Goal: Contribute content: Add original content to the website for others to see

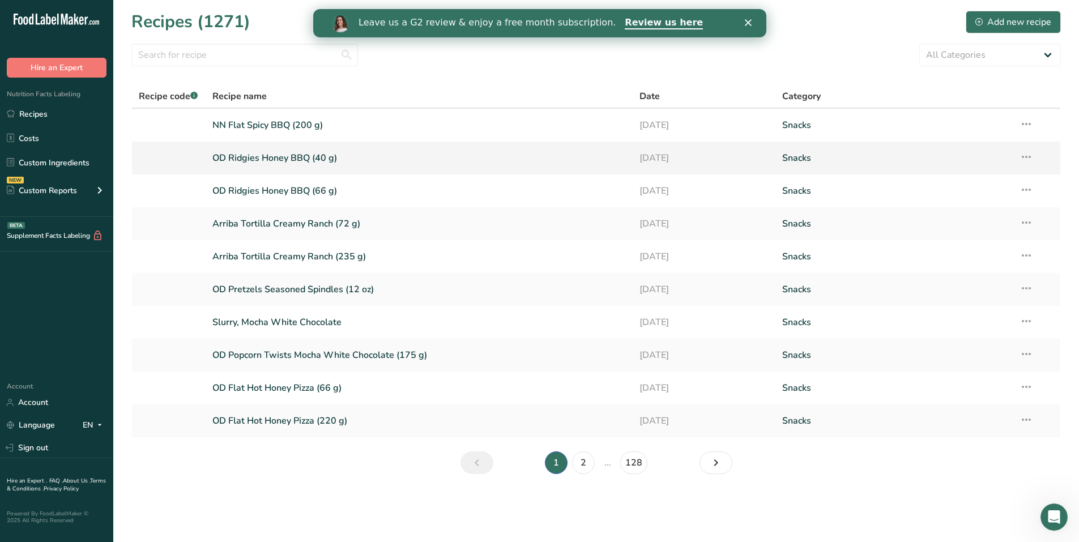
click at [255, 159] on link "OD Ridgies Honey BBQ (40 g)" at bounding box center [419, 158] width 414 height 24
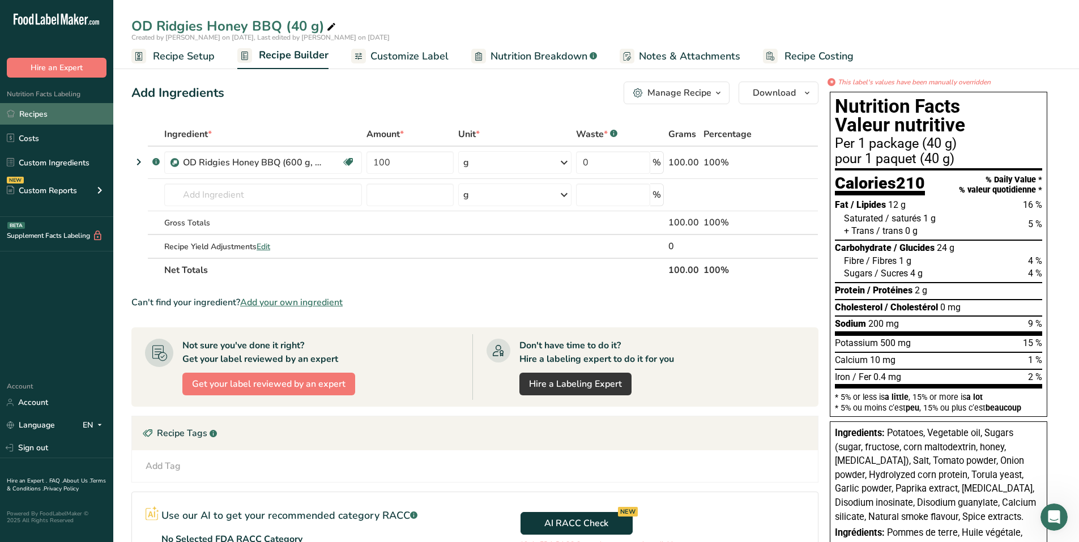
drag, startPoint x: 45, startPoint y: 127, endPoint x: 44, endPoint y: 121, distance: 5.8
click at [44, 121] on ul "Recipes Costs Custom Ingredients NEW Custom Reports Menu Label Ingredient Compa…" at bounding box center [56, 153] width 113 height 101
click at [44, 121] on link "Recipes" at bounding box center [56, 114] width 113 height 22
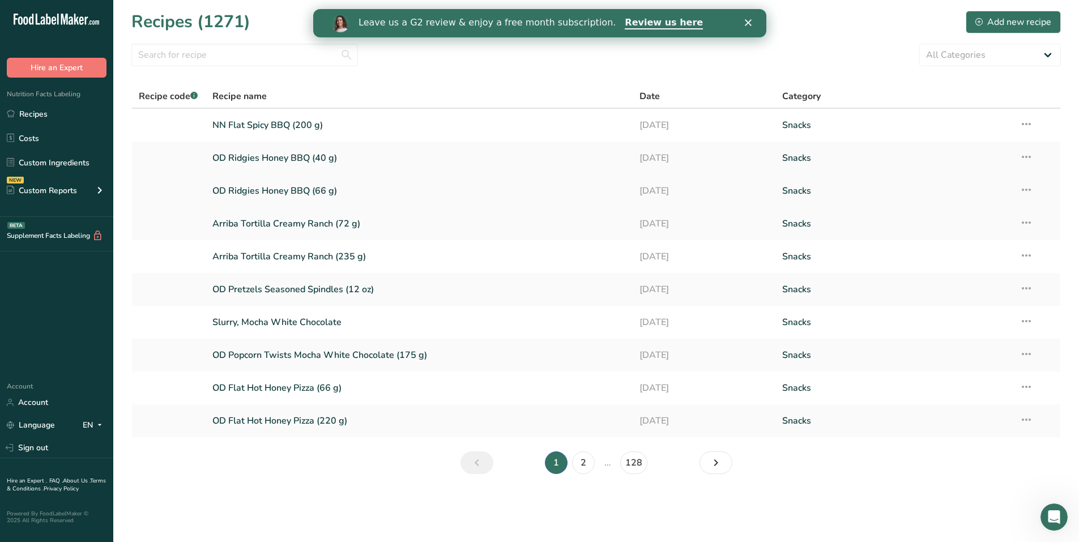
click at [296, 191] on link "OD Ridgies Honey BBQ (66 g)" at bounding box center [419, 191] width 414 height 24
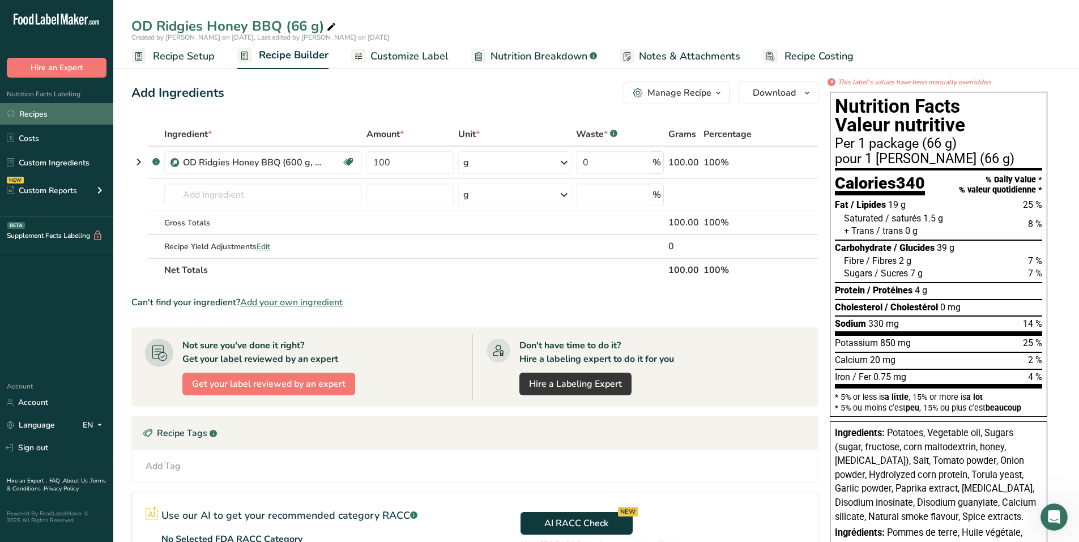
click at [55, 114] on link "Recipes" at bounding box center [56, 114] width 113 height 22
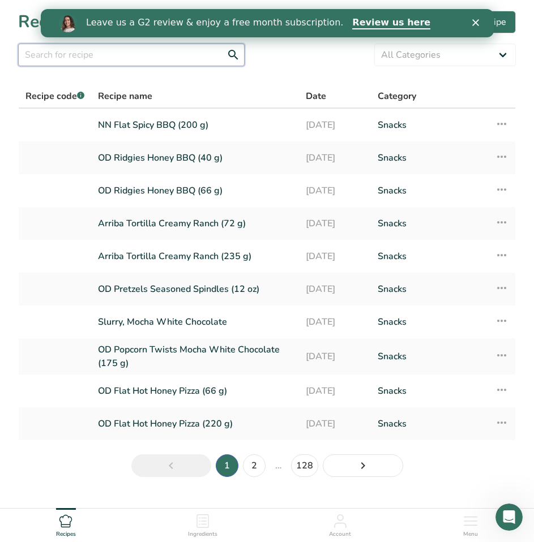
click at [55, 53] on input "text" at bounding box center [131, 55] width 226 height 23
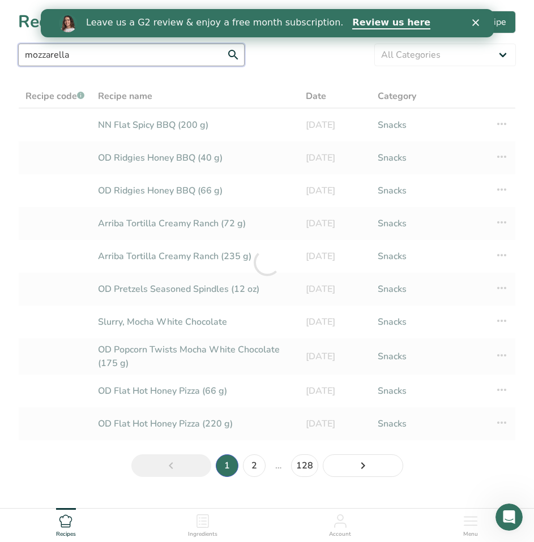
type input "mozzarella"
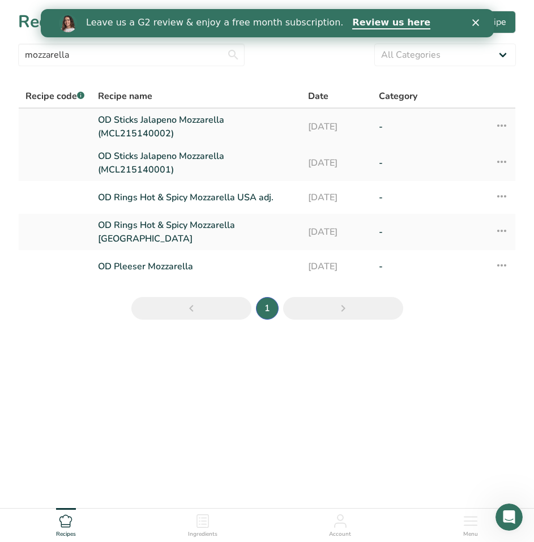
click at [152, 122] on link "OD Sticks Jalapeno Mozzarella (MCL215140002)" at bounding box center [196, 126] width 196 height 27
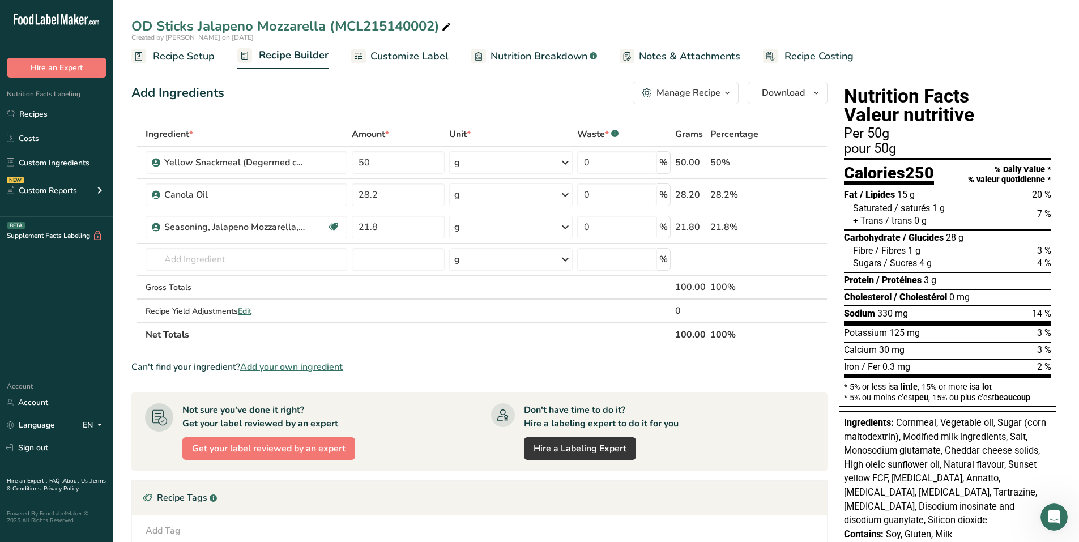
click at [414, 53] on span "Customize Label" at bounding box center [409, 56] width 78 height 15
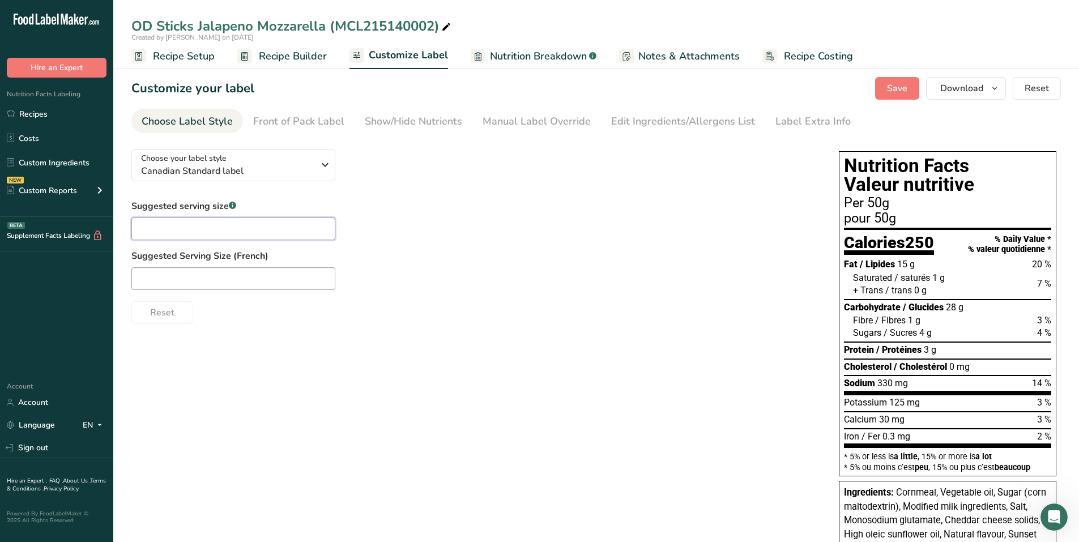
click at [223, 223] on input "text" at bounding box center [233, 228] width 204 height 23
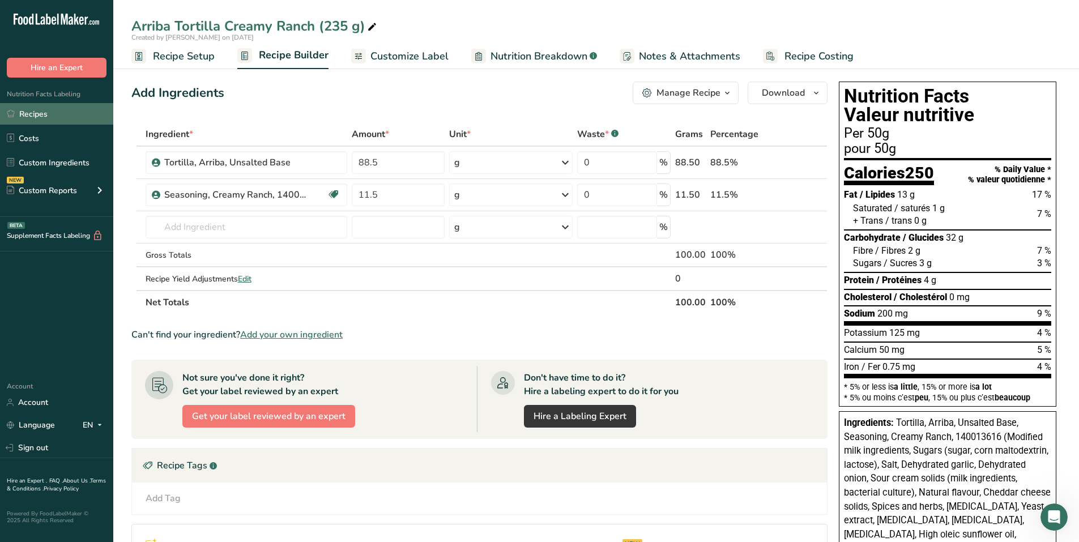
click at [74, 116] on link "Recipes" at bounding box center [56, 114] width 113 height 22
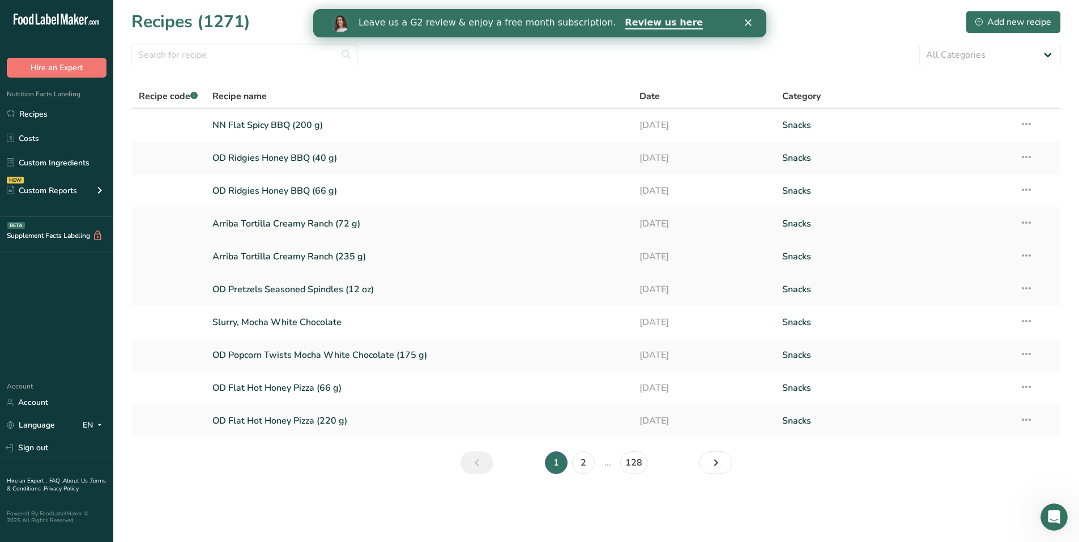
click at [296, 255] on link "Arriba Tortilla Creamy Ranch (235 g)" at bounding box center [419, 257] width 414 height 24
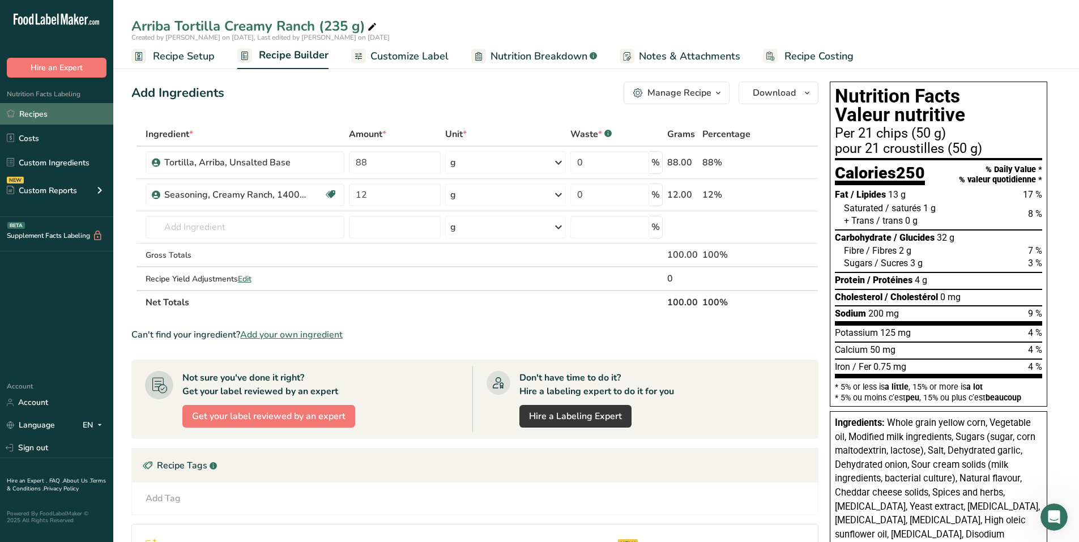
click at [36, 109] on link "Recipes" at bounding box center [56, 114] width 113 height 22
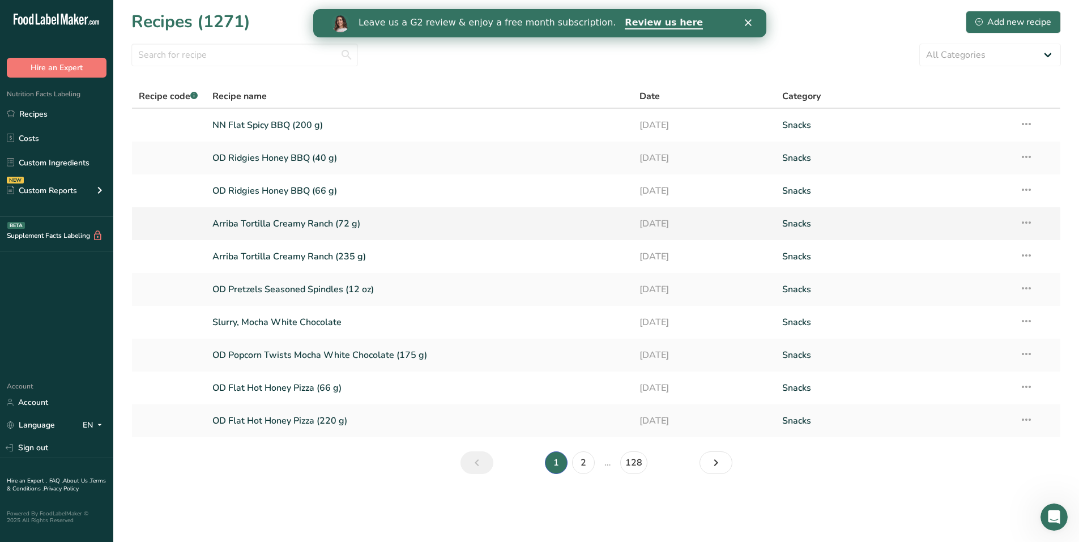
click at [300, 221] on link "Arriba Tortilla Creamy Ranch (72 g)" at bounding box center [419, 224] width 414 height 24
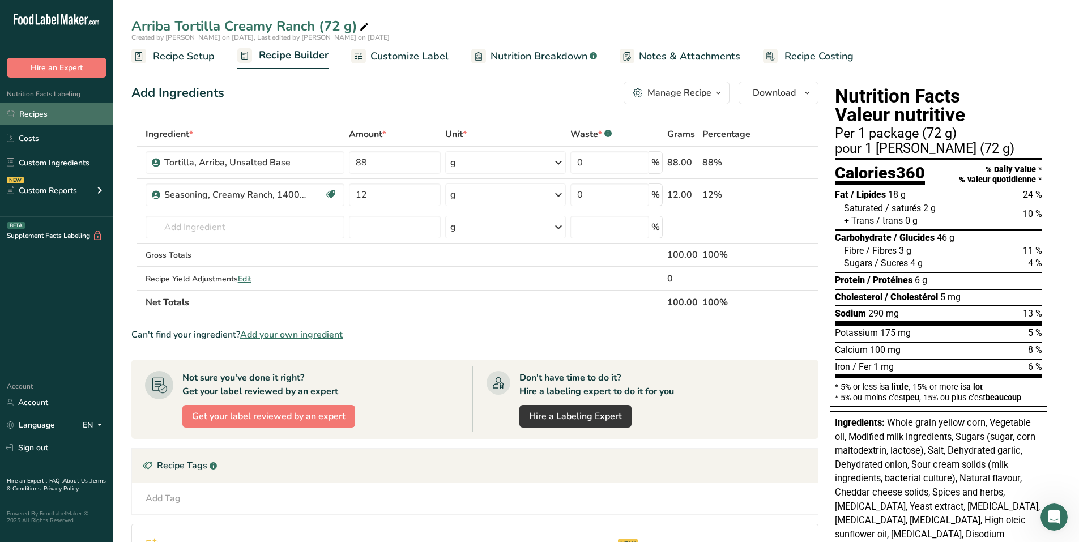
click at [34, 118] on link "Recipes" at bounding box center [56, 114] width 113 height 22
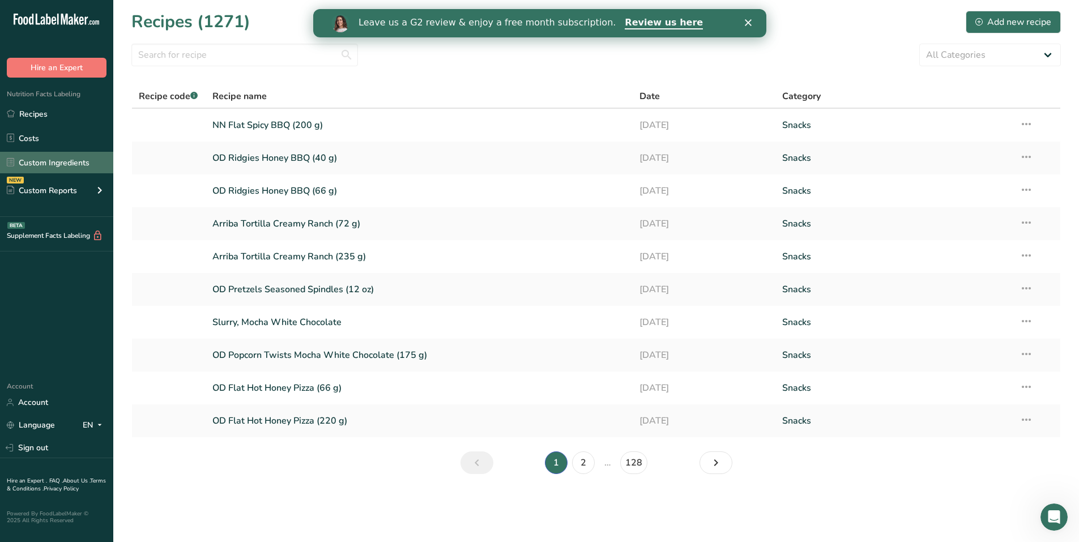
click at [45, 165] on link "Custom Ingredients" at bounding box center [56, 163] width 113 height 22
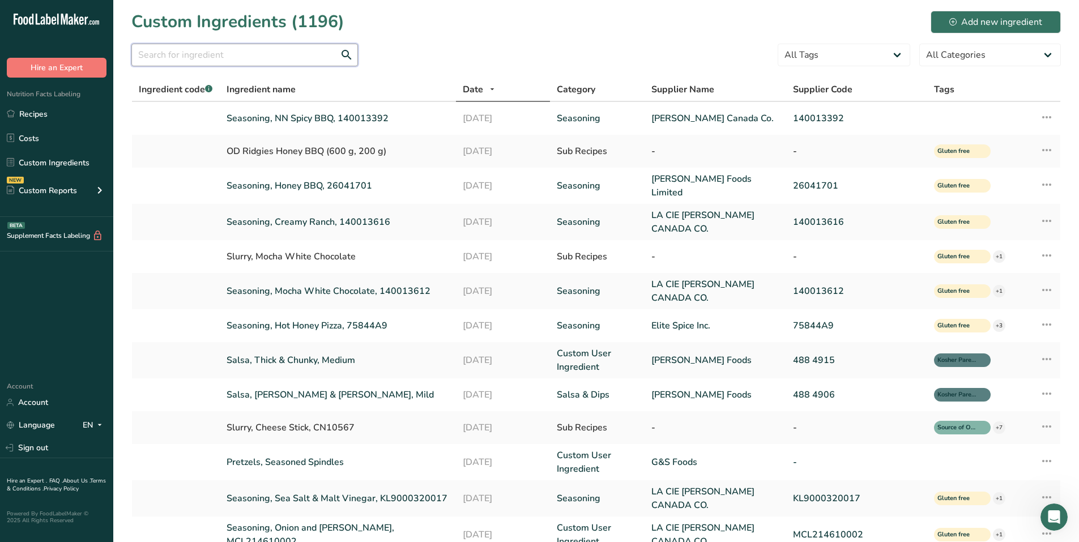
click at [235, 49] on input "text" at bounding box center [244, 55] width 226 height 23
type input "mozzarella"
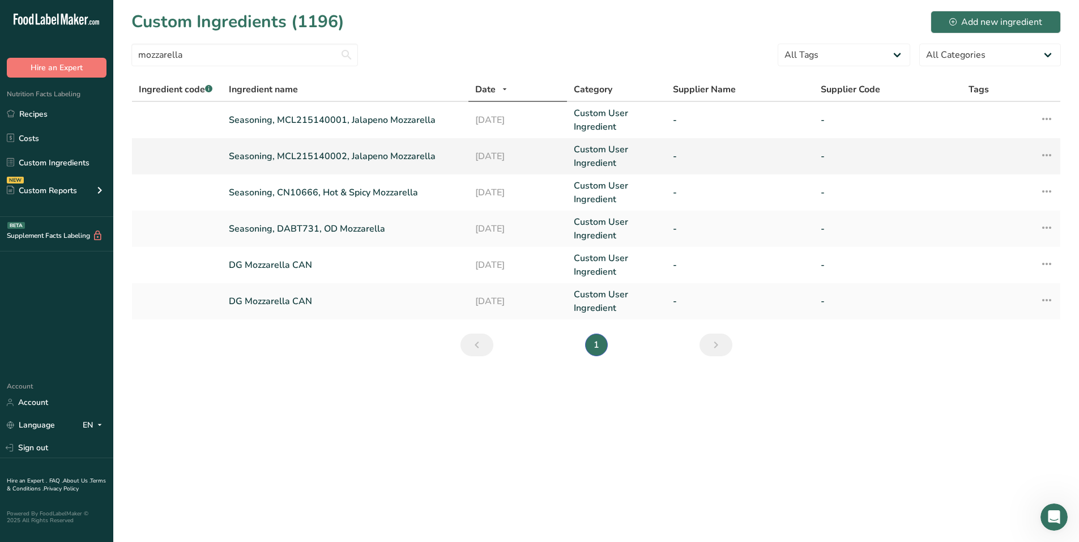
click at [337, 159] on link "Seasoning, MCL215140002, Jalapeno Mozzarella" at bounding box center [345, 156] width 233 height 14
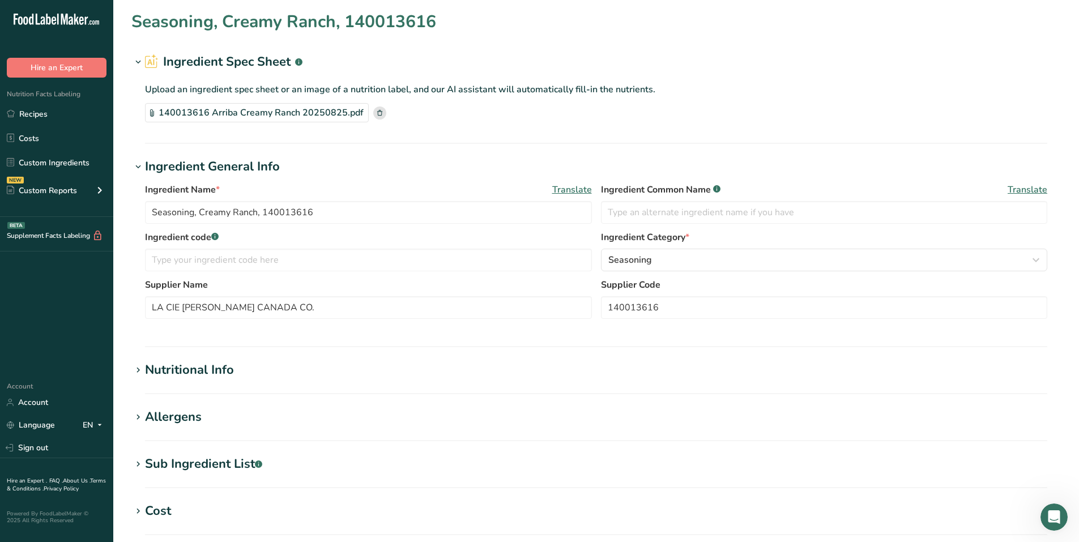
type input "Seasoning, MCL215140002, Jalapeno Mozzarella"
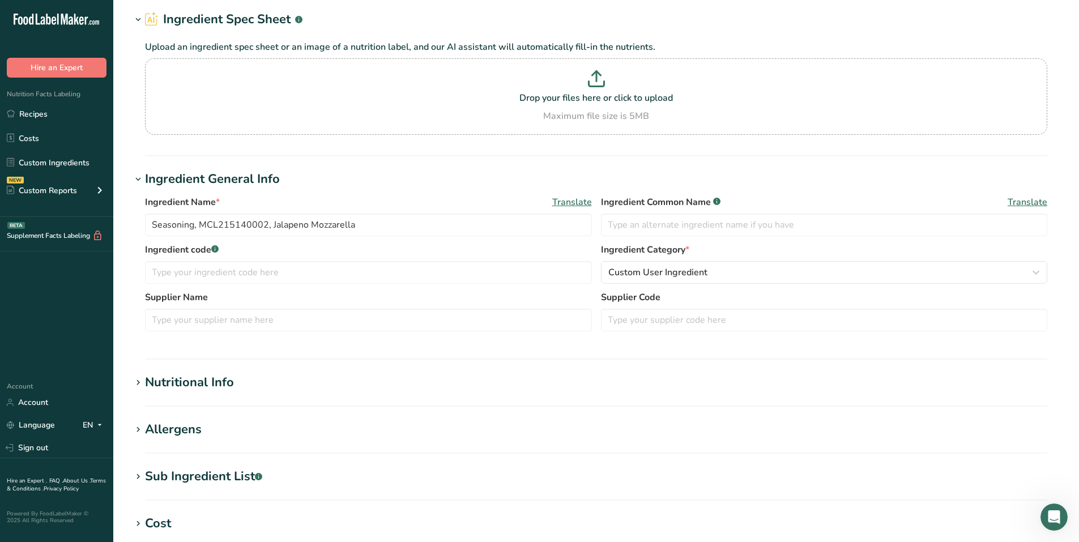
scroll to position [113, 0]
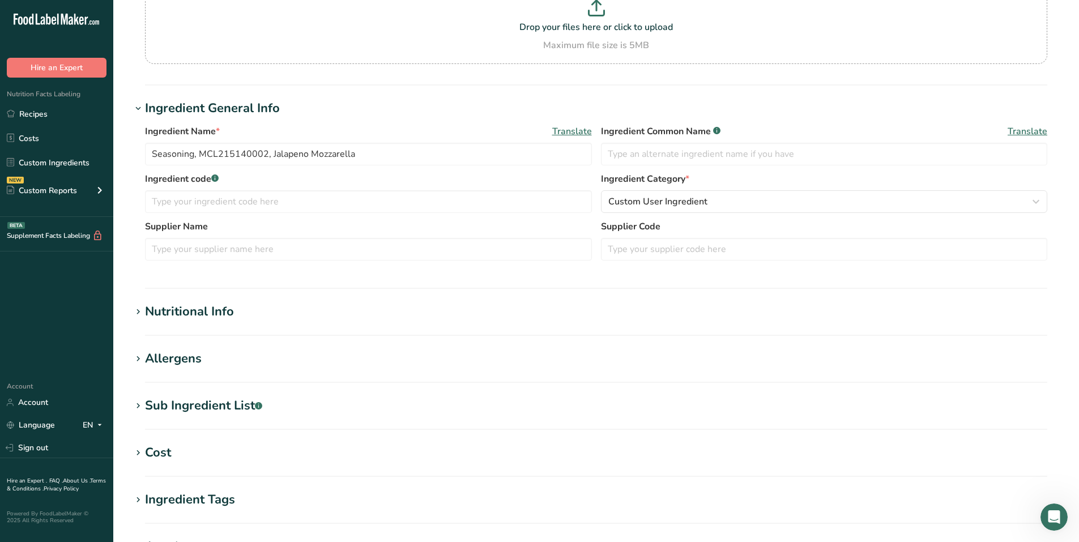
click at [210, 306] on div "Nutritional Info" at bounding box center [189, 311] width 89 height 19
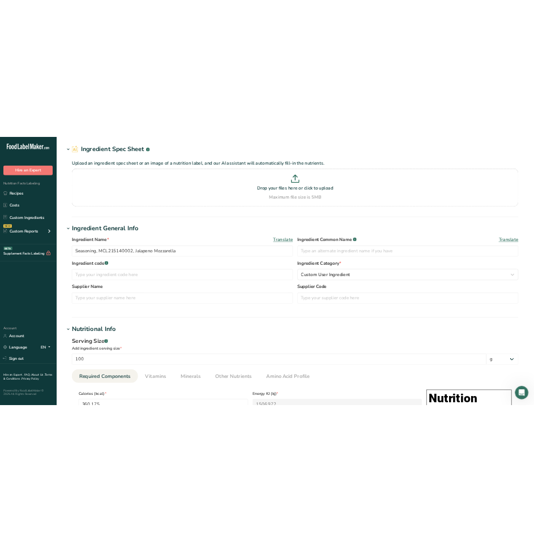
scroll to position [57, 0]
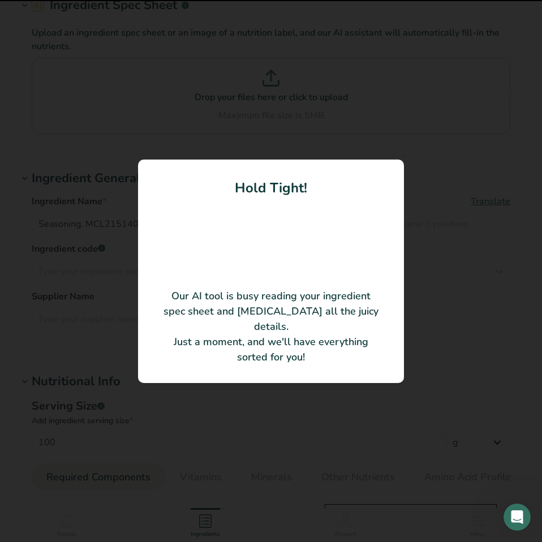
type input "Jalapeno Mozzarella Flavoured Seasoning"
type input "McCormick Canada Co."
type input "MCL215140002"
type KJ "1506.971"
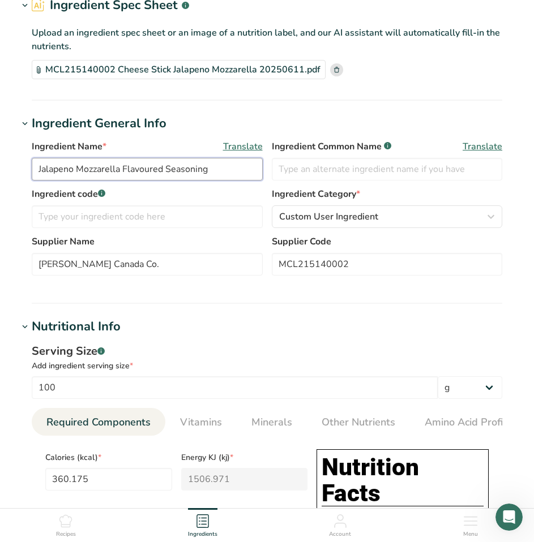
click at [197, 170] on input "Jalapeno Mozzarella Flavoured Seasoning" at bounding box center [147, 169] width 231 height 23
click at [37, 169] on input "Jalapeno Mozzarella Flavoured" at bounding box center [147, 169] width 231 height 23
paste input "Seasoning"
type input "Seasoning, Jalapeno Mozzarella, MCL215140002"
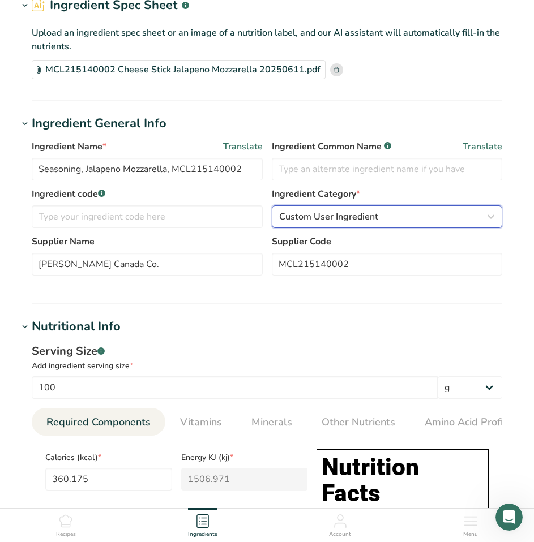
click at [348, 221] on span "Custom User Ingredient" at bounding box center [328, 217] width 99 height 14
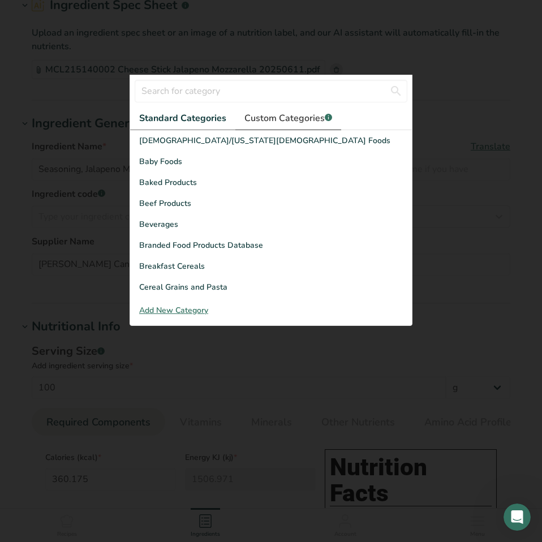
click at [305, 121] on span "Custom Categories .a-a{fill:#347362;}.b-a{fill:#fff;}" at bounding box center [289, 119] width 88 height 14
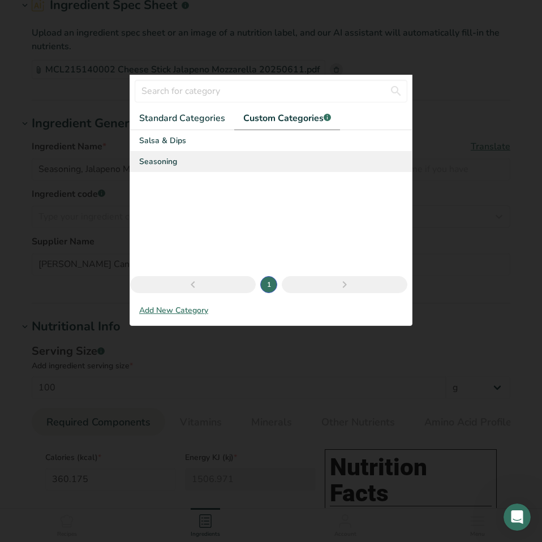
click at [170, 156] on span "Seasoning" at bounding box center [158, 162] width 38 height 12
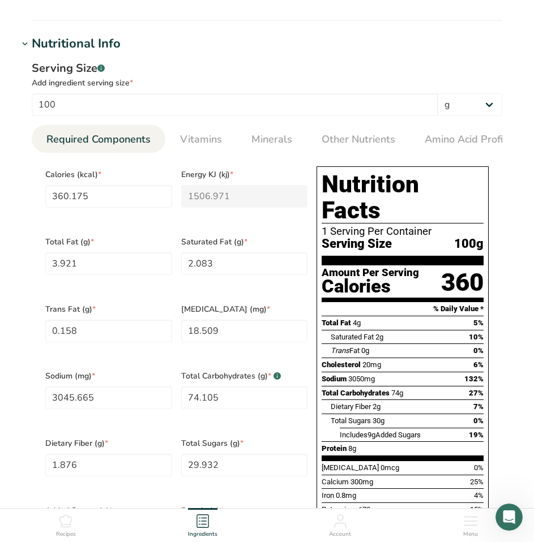
scroll to position [396, 0]
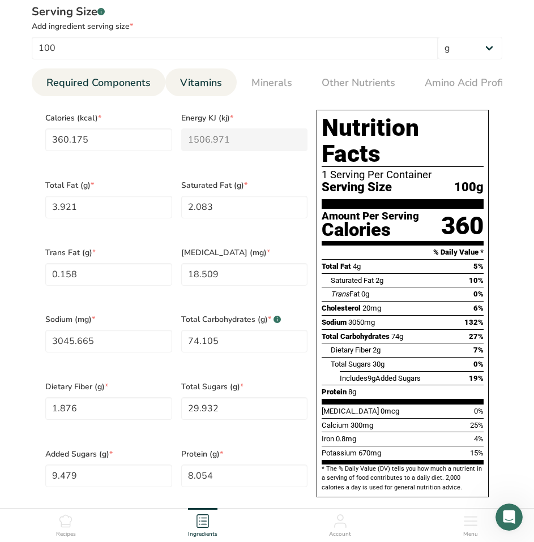
click at [190, 76] on span "Vitamins" at bounding box center [201, 82] width 42 height 15
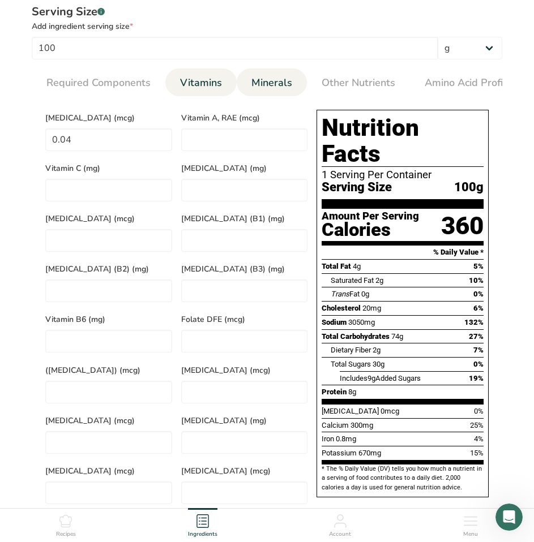
click at [251, 78] on span "Minerals" at bounding box center [271, 82] width 41 height 15
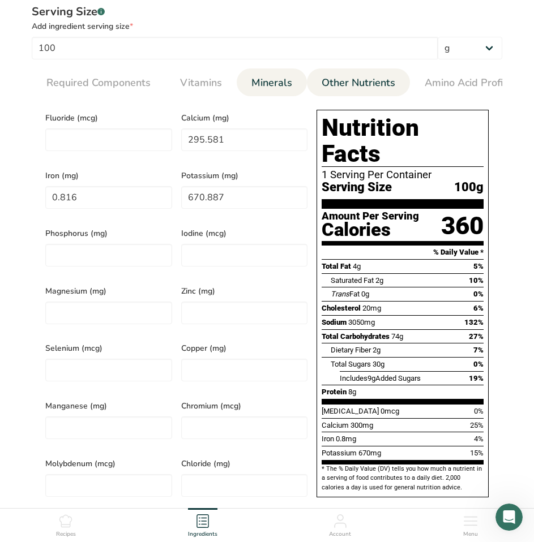
click at [343, 87] on span "Other Nutrients" at bounding box center [359, 82] width 74 height 15
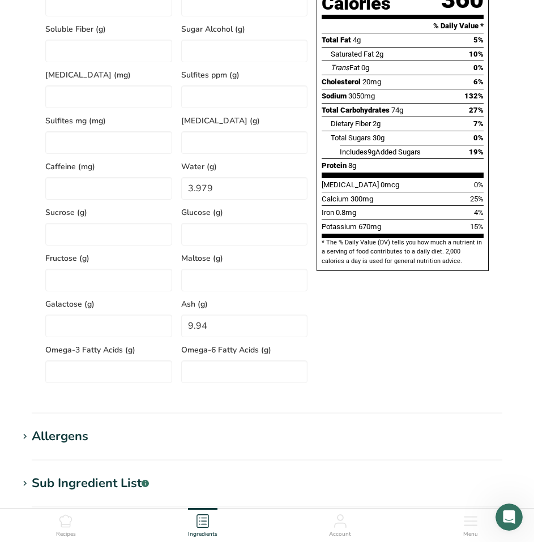
scroll to position [849, 0]
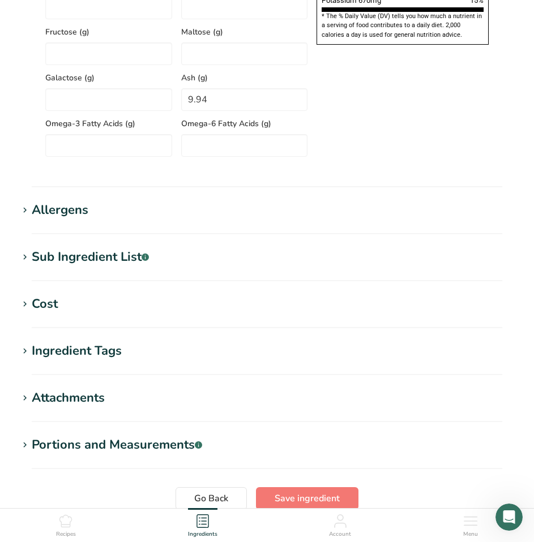
click at [48, 210] on div "Allergens" at bounding box center [60, 210] width 57 height 19
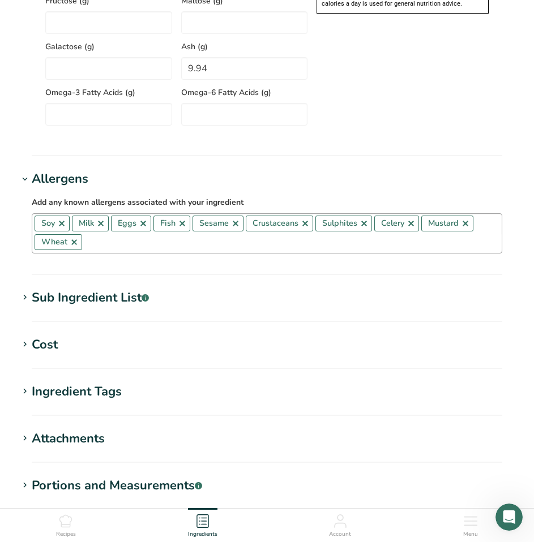
scroll to position [906, 0]
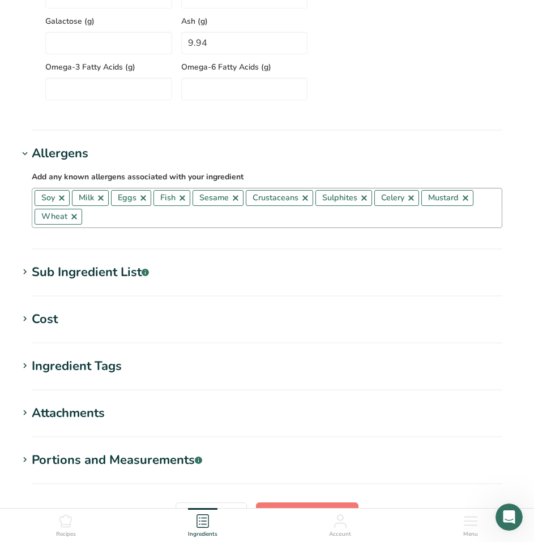
click at [60, 200] on link at bounding box center [61, 198] width 9 height 9
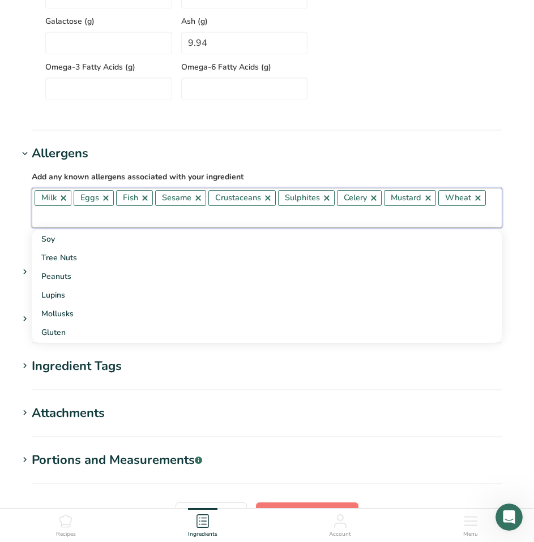
click at [103, 201] on link at bounding box center [105, 198] width 9 height 9
click at [103, 201] on link at bounding box center [102, 198] width 9 height 9
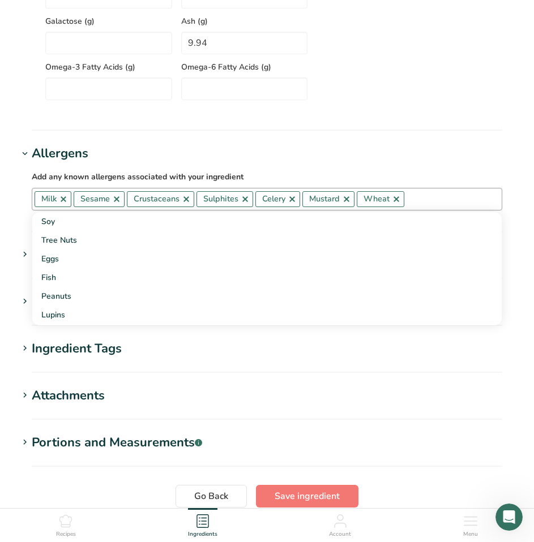
click at [116, 203] on link at bounding box center [116, 199] width 9 height 9
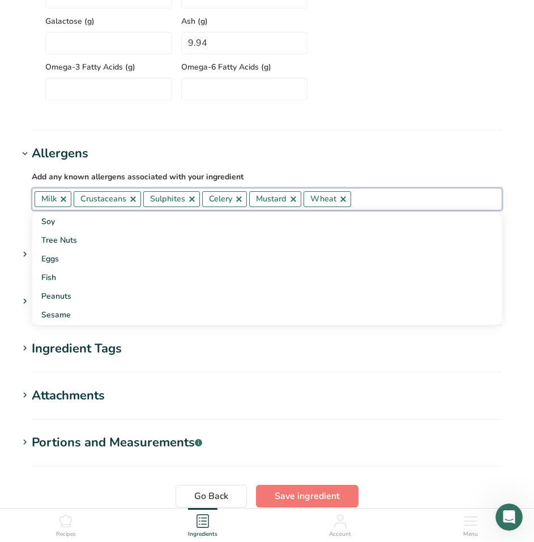
click at [131, 203] on link at bounding box center [133, 199] width 9 height 9
click at [123, 204] on link at bounding box center [122, 199] width 9 height 9
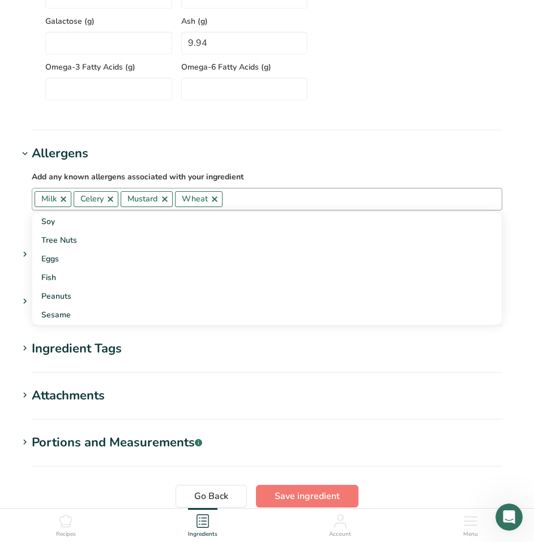
click at [112, 203] on link at bounding box center [110, 199] width 9 height 9
click at [118, 202] on link at bounding box center [117, 199] width 9 height 9
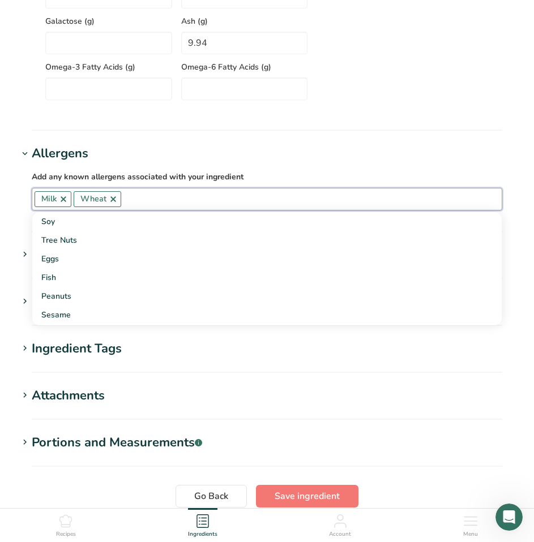
click at [114, 202] on link at bounding box center [113, 199] width 9 height 9
click at [334, 157] on h1 "Allergens" at bounding box center [267, 153] width 498 height 19
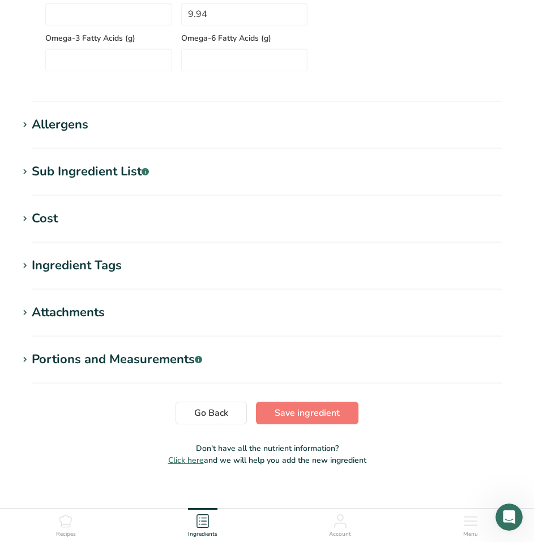
scroll to position [950, 0]
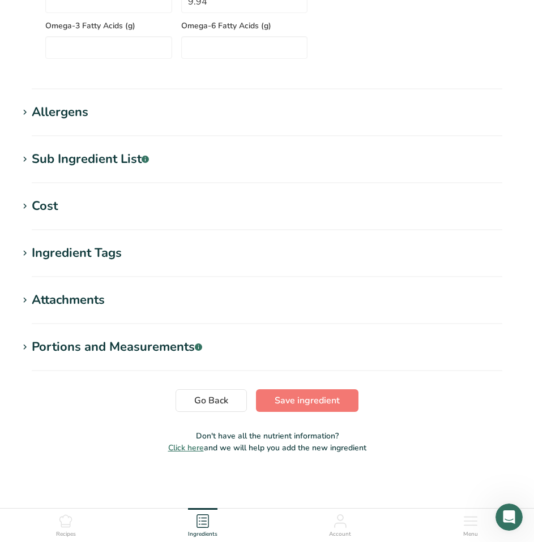
click at [142, 163] on div "Sub Ingredient List .a-a{fill:#347362;}.b-a{fill:#fff;}" at bounding box center [90, 159] width 117 height 19
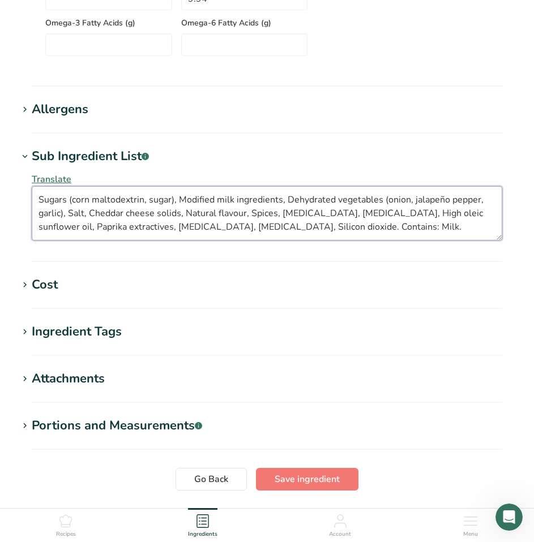
click at [114, 230] on textarea "Sugars (corn maltodextrin, sugar), Modified milk ingredients, Dehydrated vegeta…" at bounding box center [267, 213] width 471 height 54
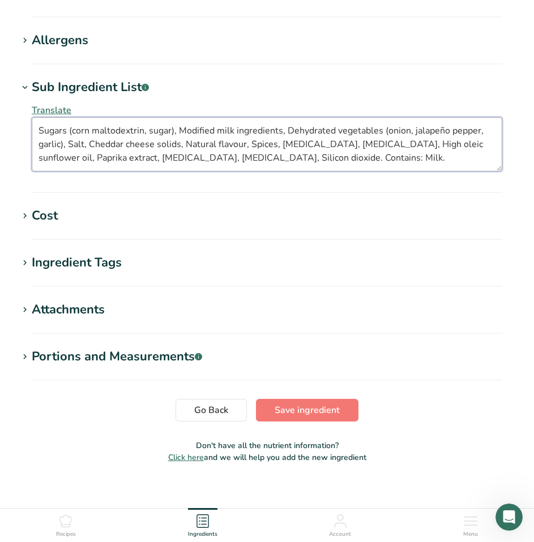
scroll to position [1032, 0]
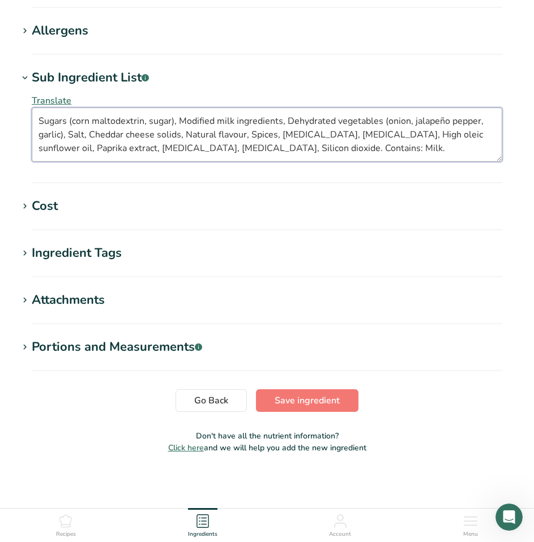
type textarea "Sugars (corn maltodextrin, sugar), Modified milk ingredients, Dehydrated vegeta…"
click at [70, 251] on div "Ingredient Tags" at bounding box center [77, 253] width 90 height 19
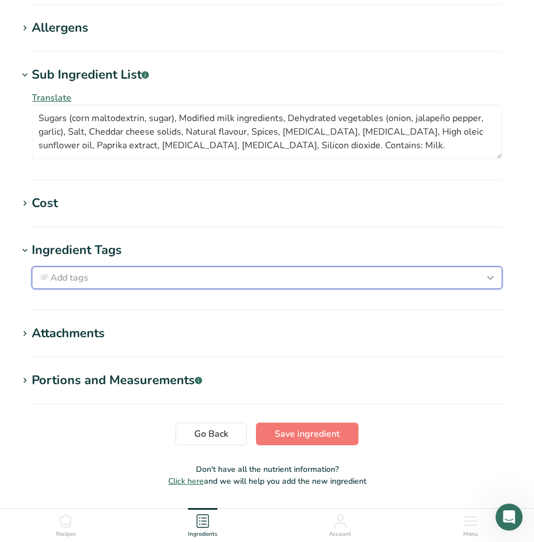
click at [95, 276] on div "Add tags" at bounding box center [267, 278] width 460 height 14
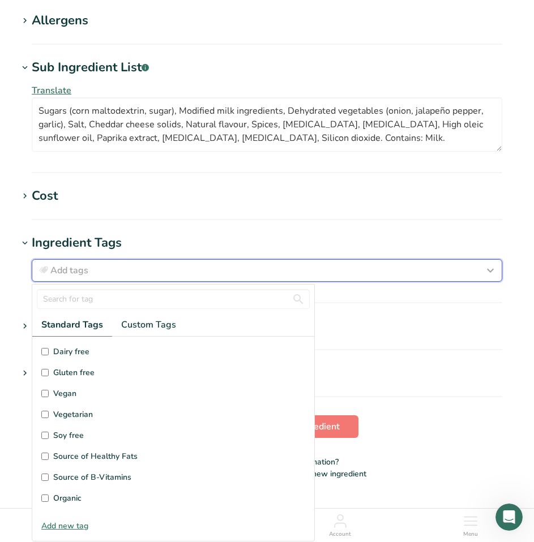
scroll to position [57, 0]
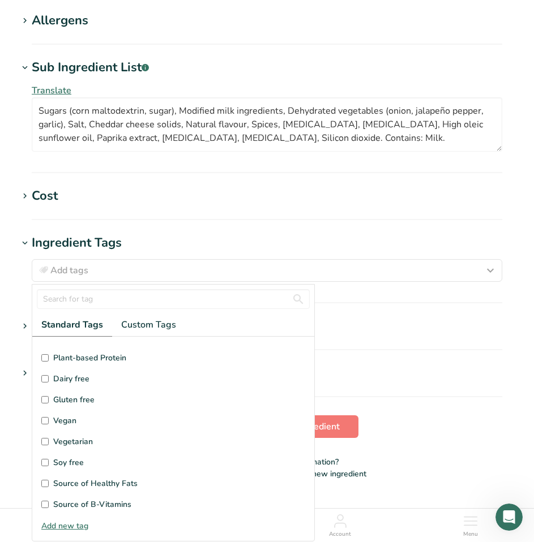
click at [47, 404] on input "Gluten free" at bounding box center [44, 399] width 7 height 7
checkbox input "true"
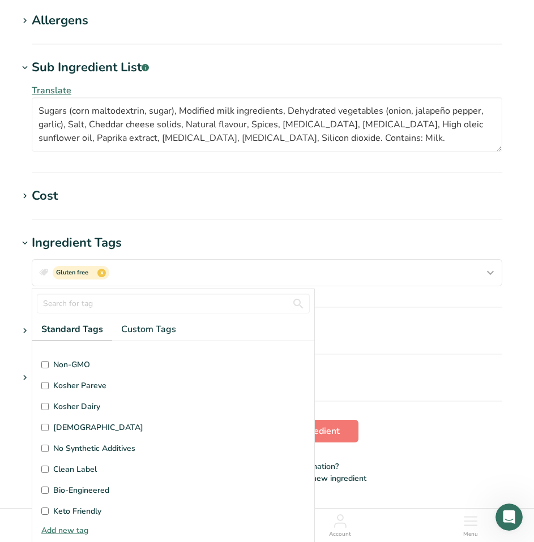
scroll to position [270, 0]
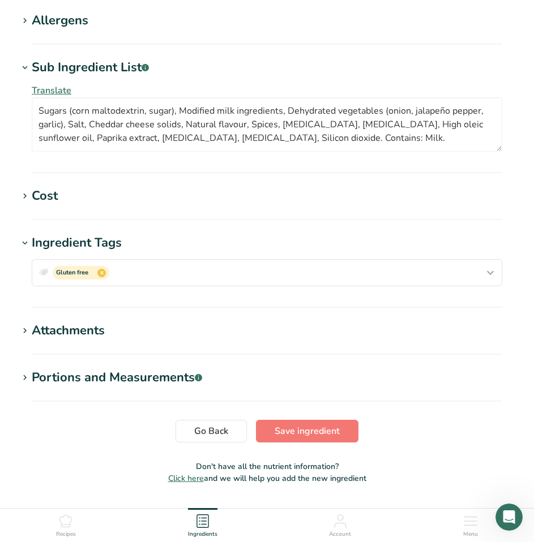
scroll to position [0, 0]
click at [314, 441] on button "Save ingredient" at bounding box center [307, 431] width 102 height 23
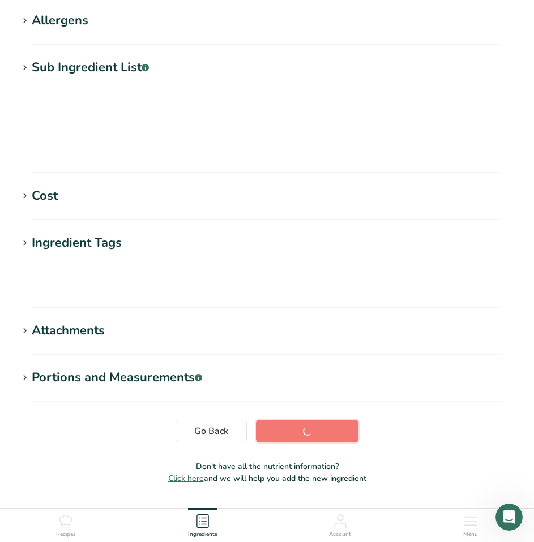
scroll to position [91, 0]
